Goal: Task Accomplishment & Management: Use online tool/utility

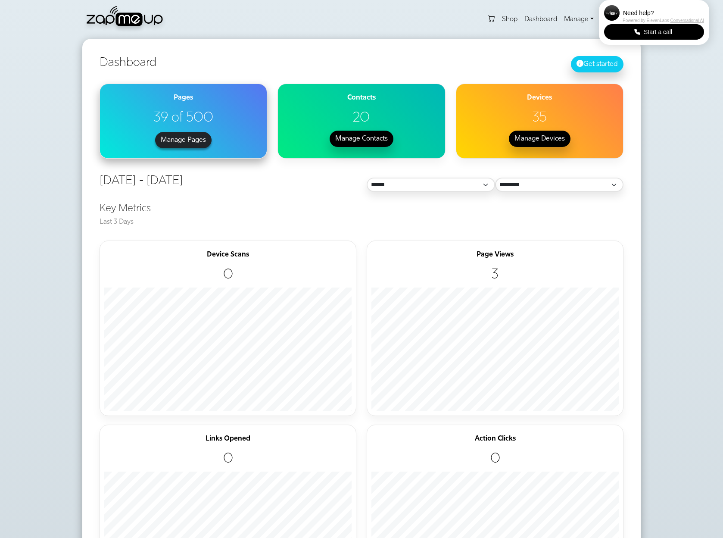
click at [183, 137] on button "Manage Pages" at bounding box center [183, 140] width 56 height 16
click at [588, 67] on button "Get started" at bounding box center [597, 65] width 53 height 16
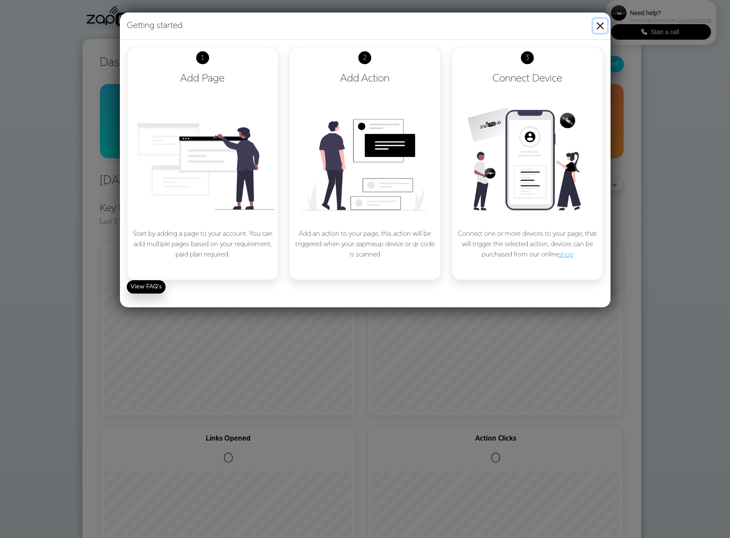
click at [600, 22] on button "Close" at bounding box center [600, 26] width 14 height 14
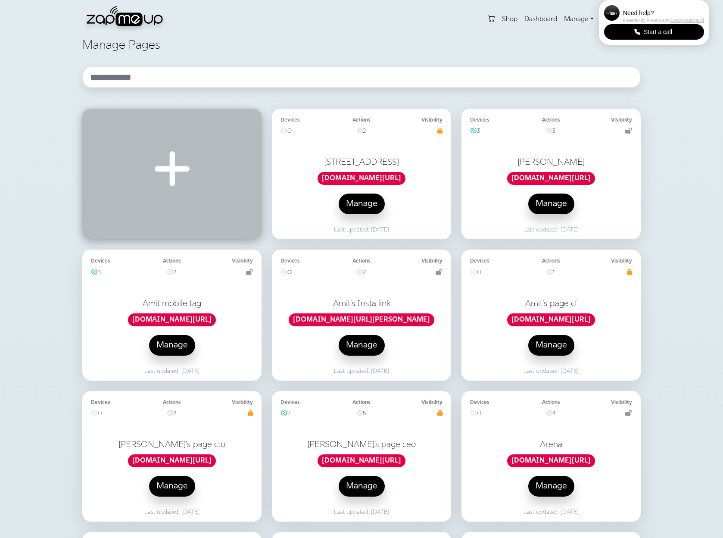
click at [197, 181] on link at bounding box center [172, 173] width 162 height 113
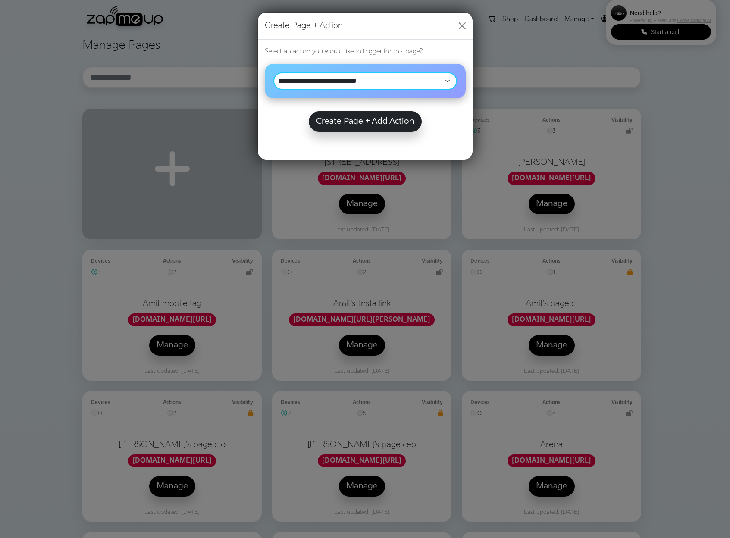
click at [310, 81] on select "**********" at bounding box center [365, 80] width 184 height 17
click at [461, 26] on button "Close" at bounding box center [462, 26] width 14 height 14
